Goal: Task Accomplishment & Management: Manage account settings

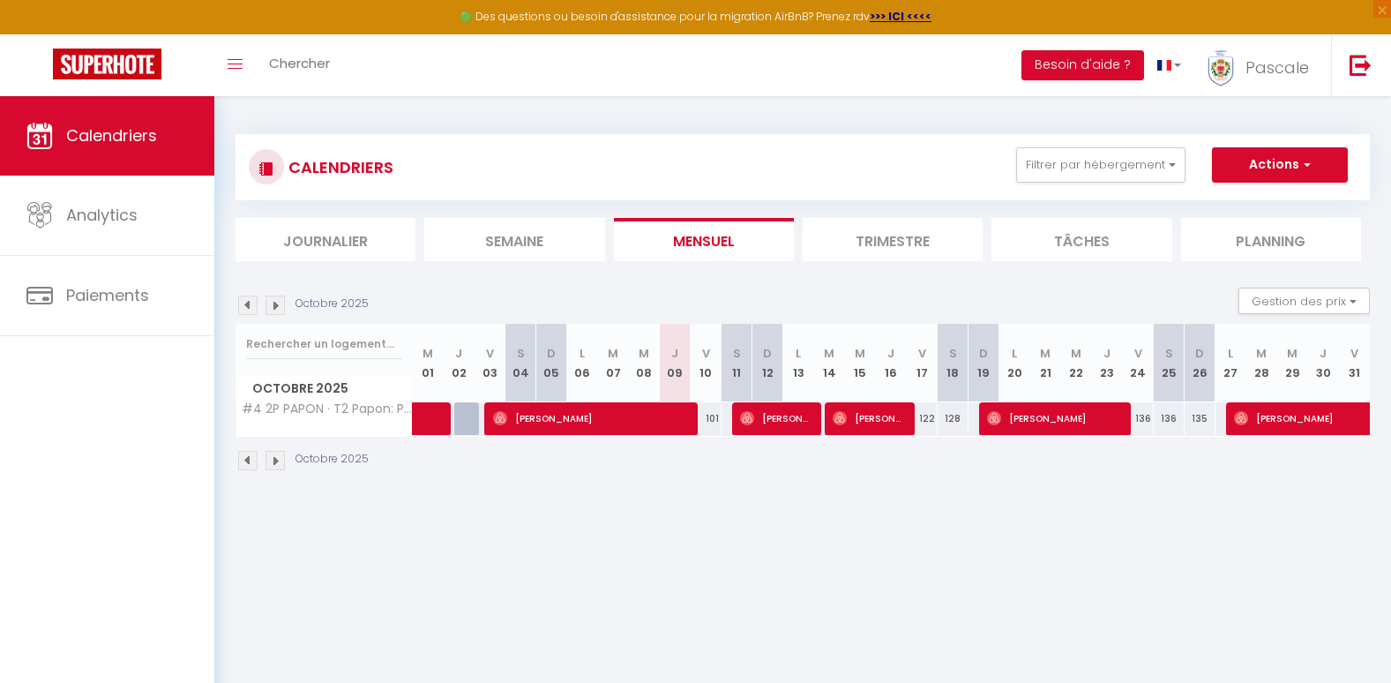
click at [274, 307] on img at bounding box center [275, 305] width 19 height 19
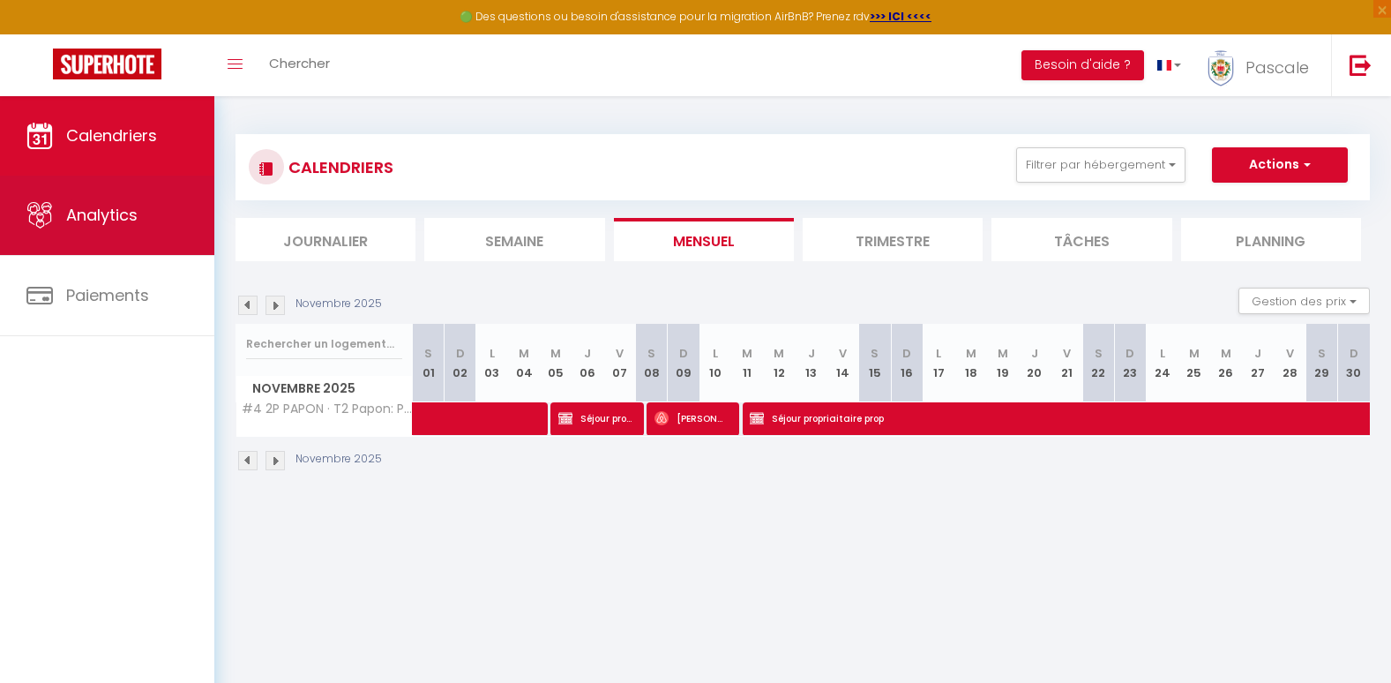
click at [149, 227] on link "Analytics" at bounding box center [107, 215] width 214 height 79
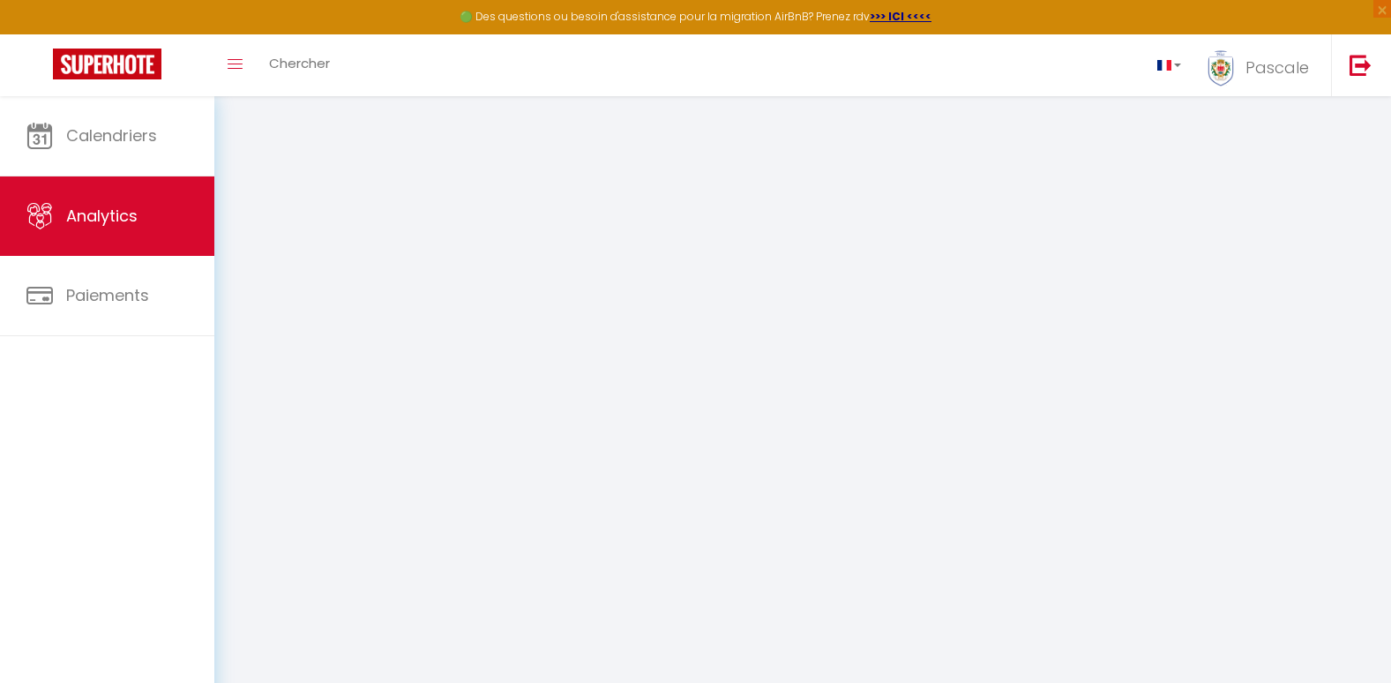
select select "2025"
select select "10"
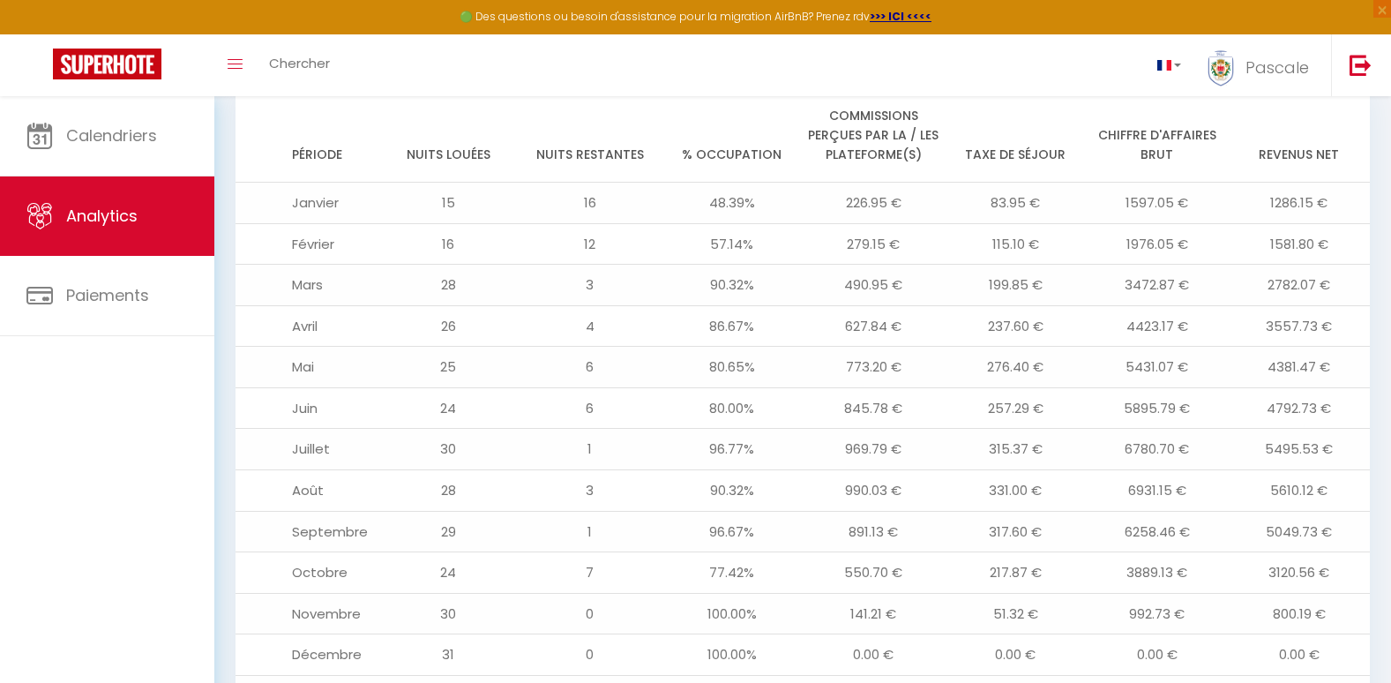
scroll to position [1964, 0]
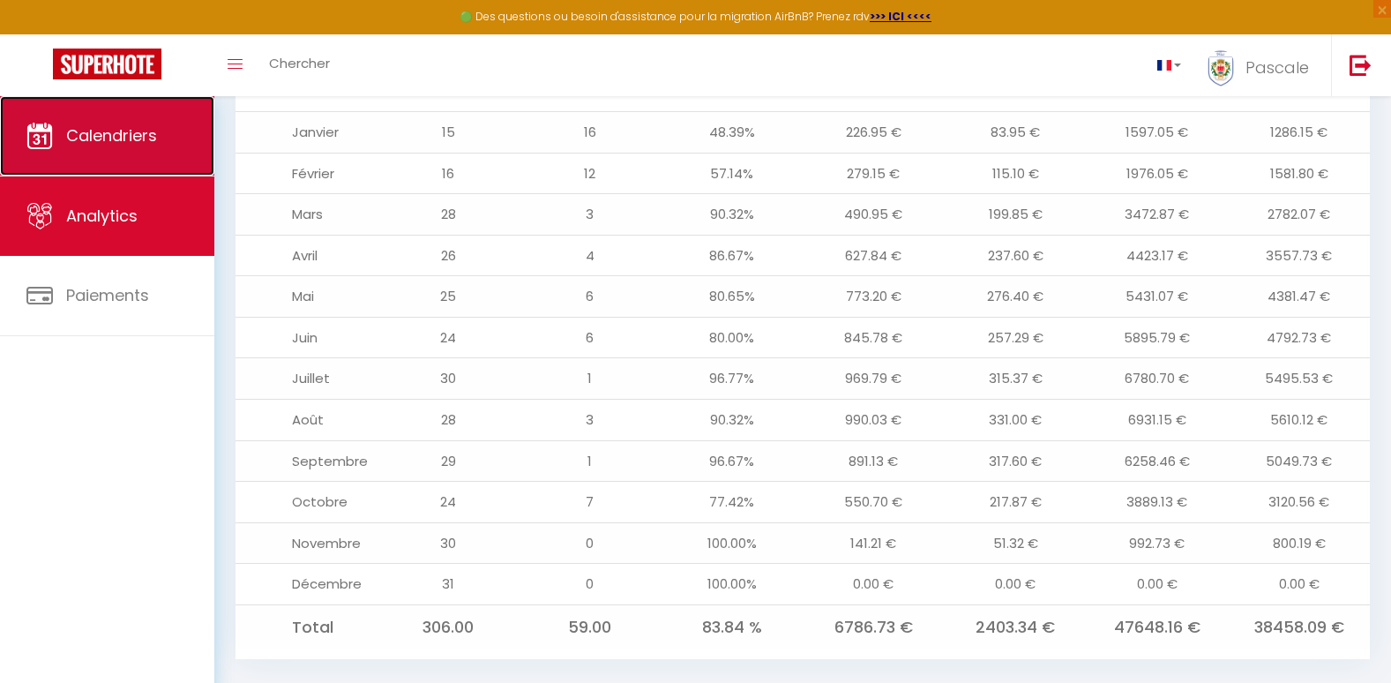
click at [87, 129] on span "Calendriers" at bounding box center [111, 135] width 91 height 22
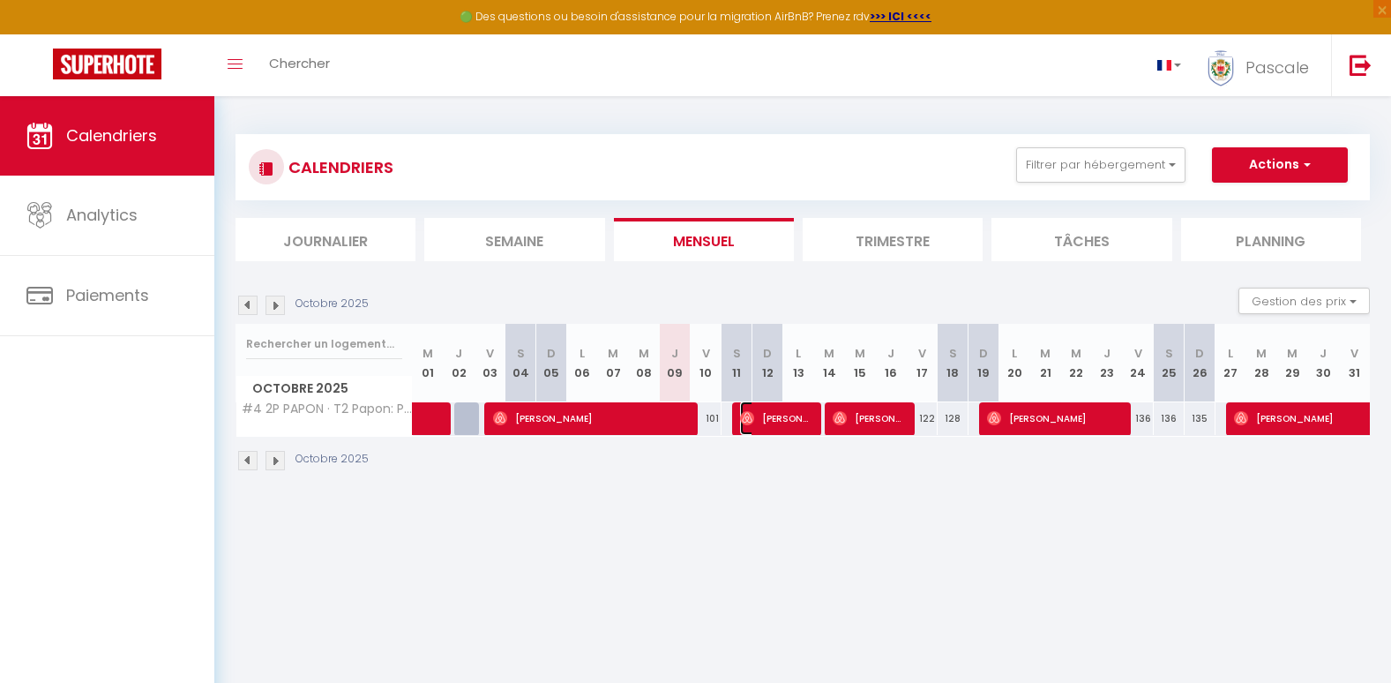
click at [766, 426] on span "[PERSON_NAME]" at bounding box center [776, 418] width 72 height 34
select select "OK"
select select "0"
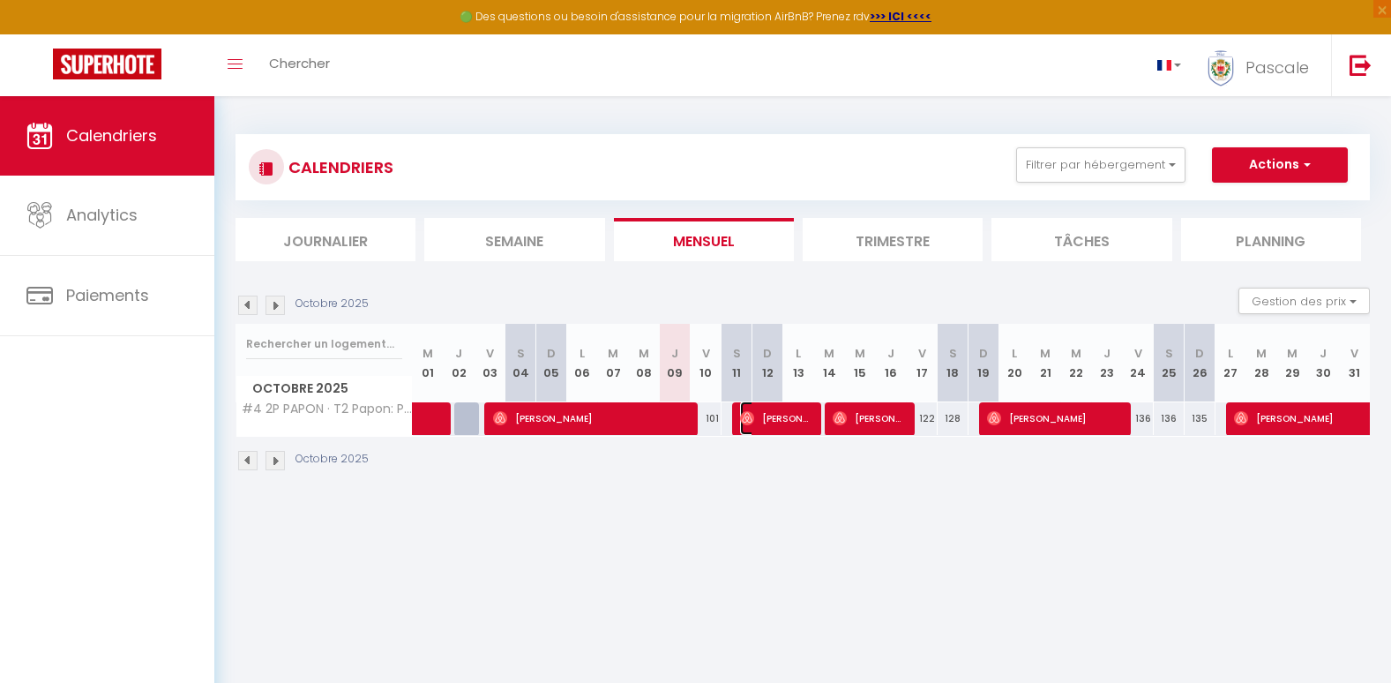
select select "1"
select select
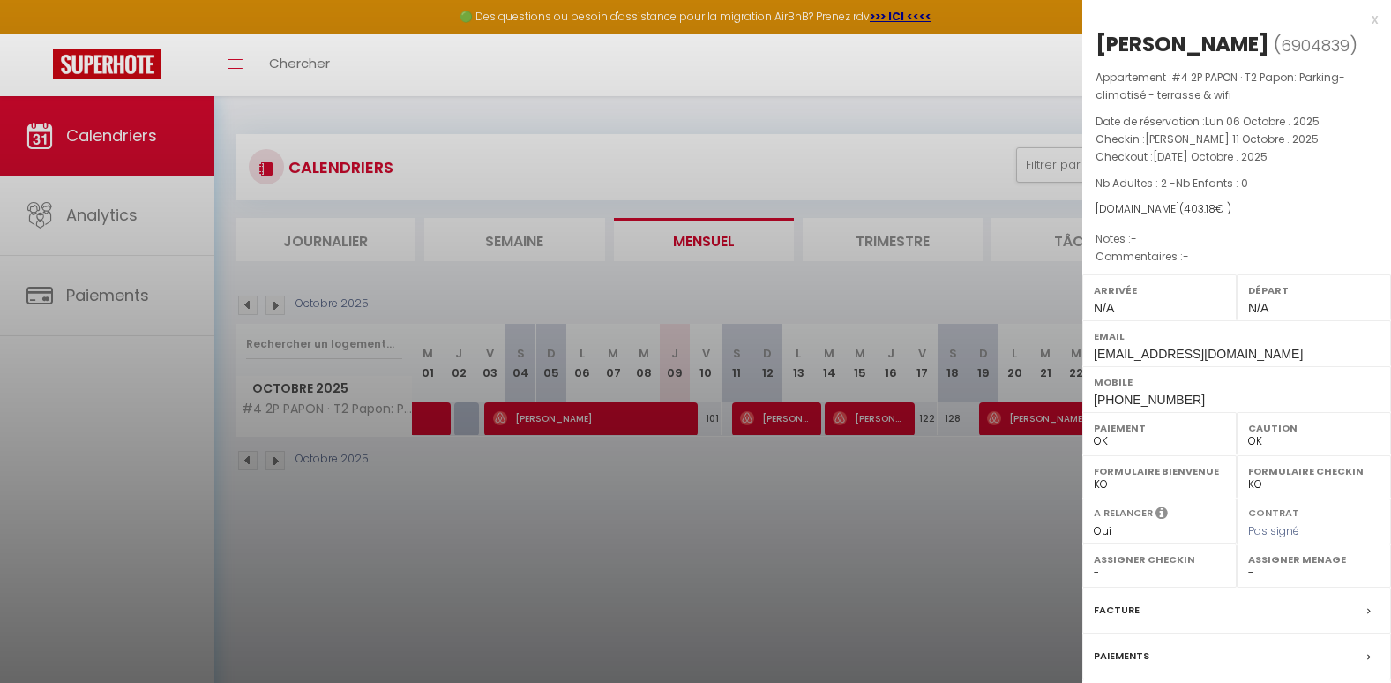
click at [666, 405] on div at bounding box center [695, 341] width 1391 height 683
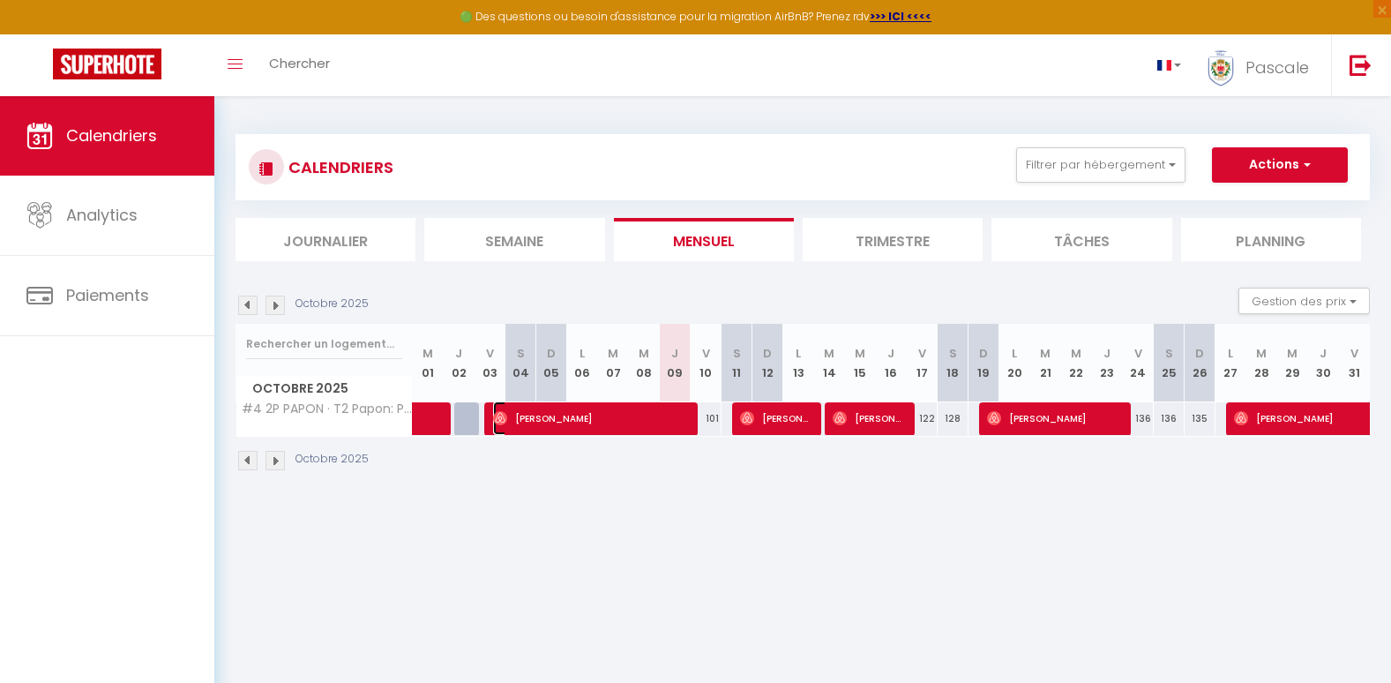
click at [659, 420] on span "[PERSON_NAME]" at bounding box center [591, 418] width 196 height 34
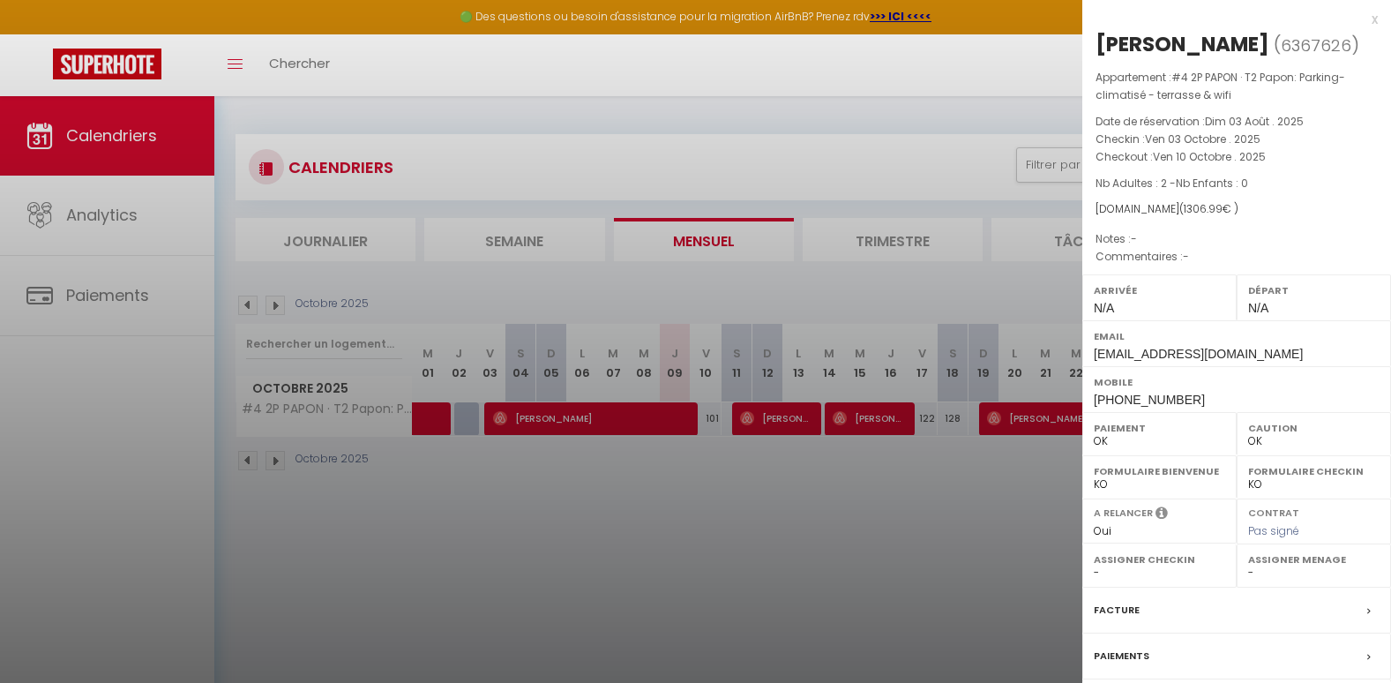
click at [1363, 13] on div "x" at bounding box center [1230, 19] width 296 height 21
